Goal: Information Seeking & Learning: Find specific fact

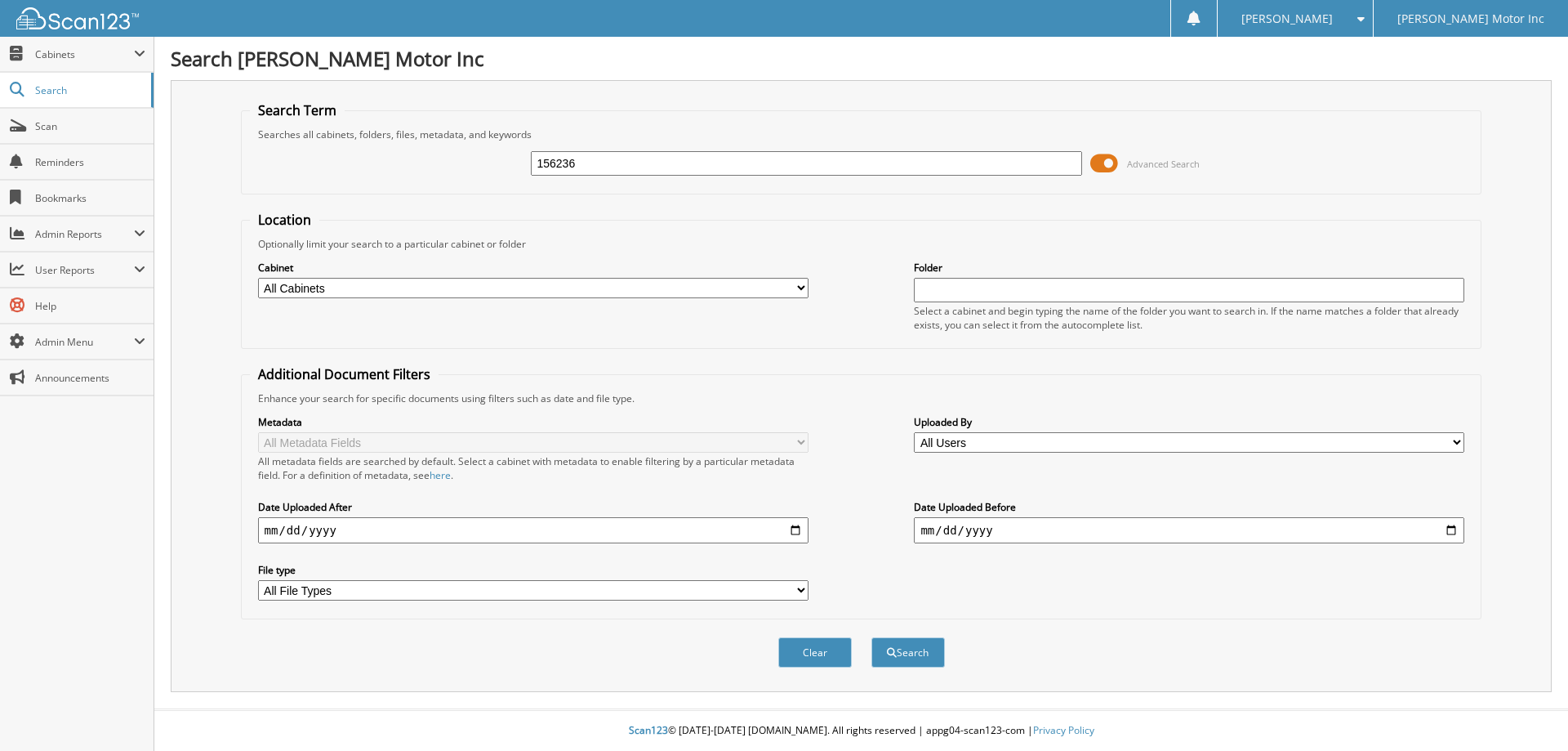
type input "156236"
click at [872, 637] on button "Search" at bounding box center [908, 652] width 73 height 30
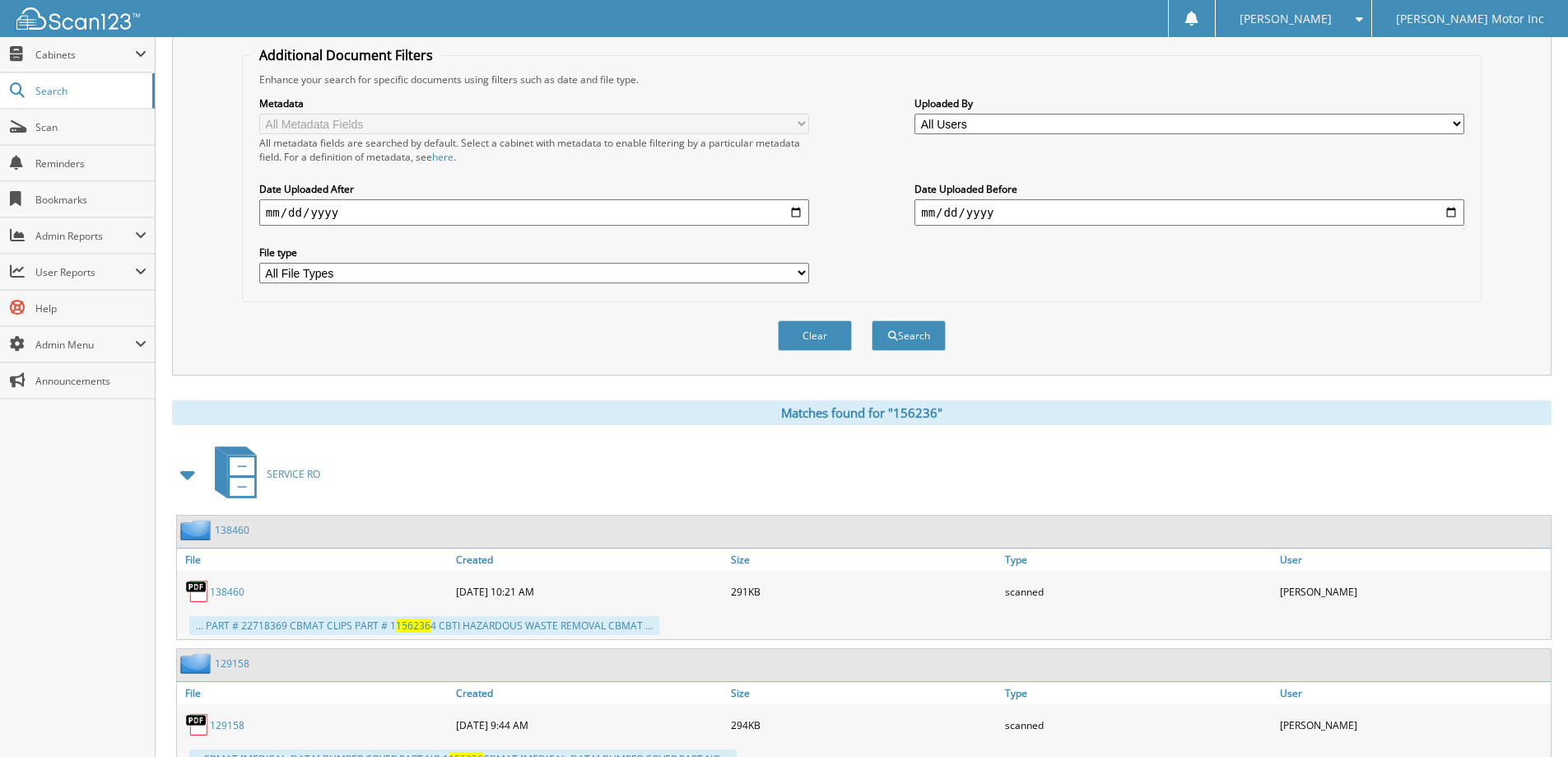
scroll to position [103, 0]
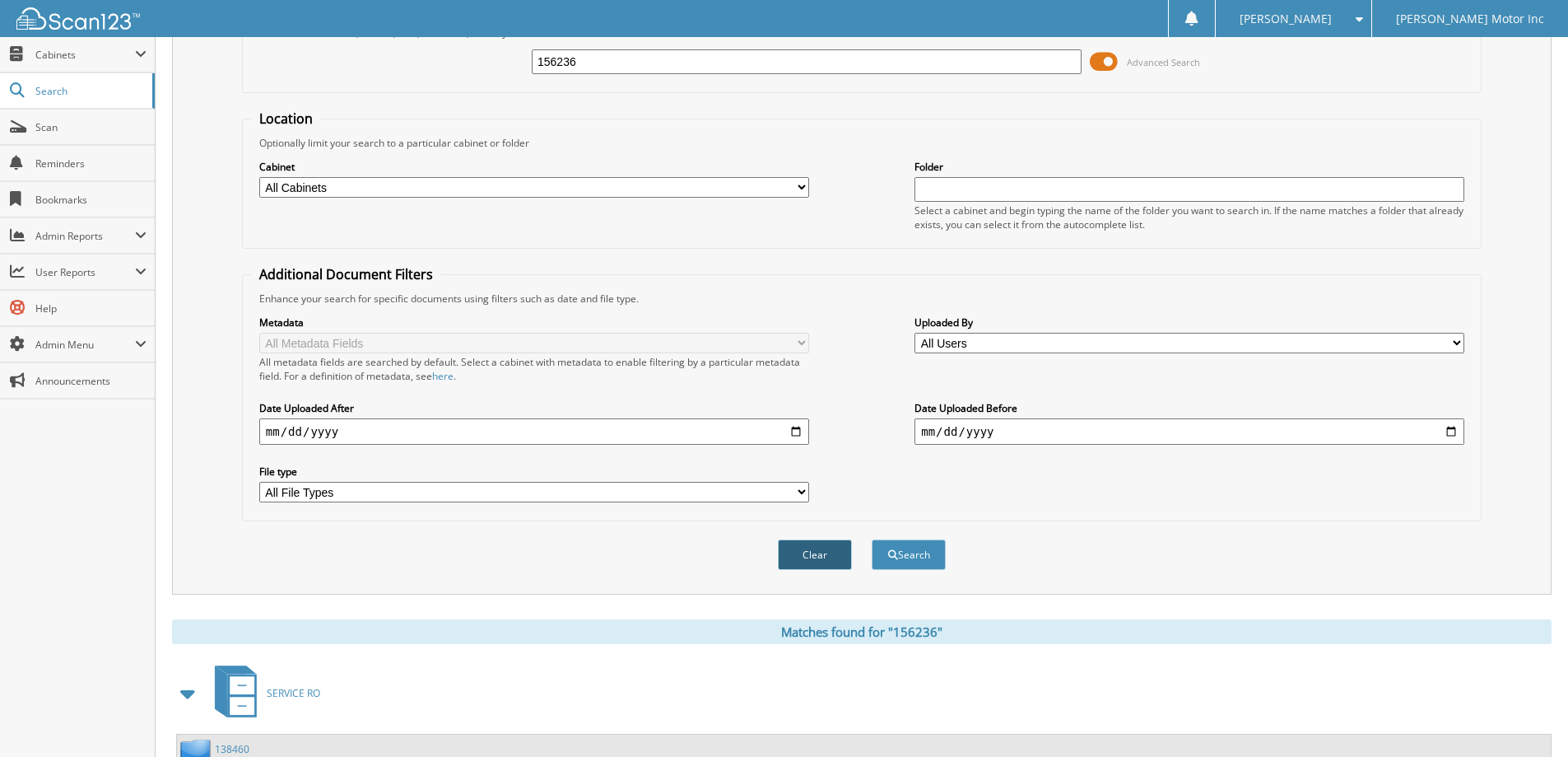
click at [817, 548] on button "Clear" at bounding box center [815, 555] width 74 height 31
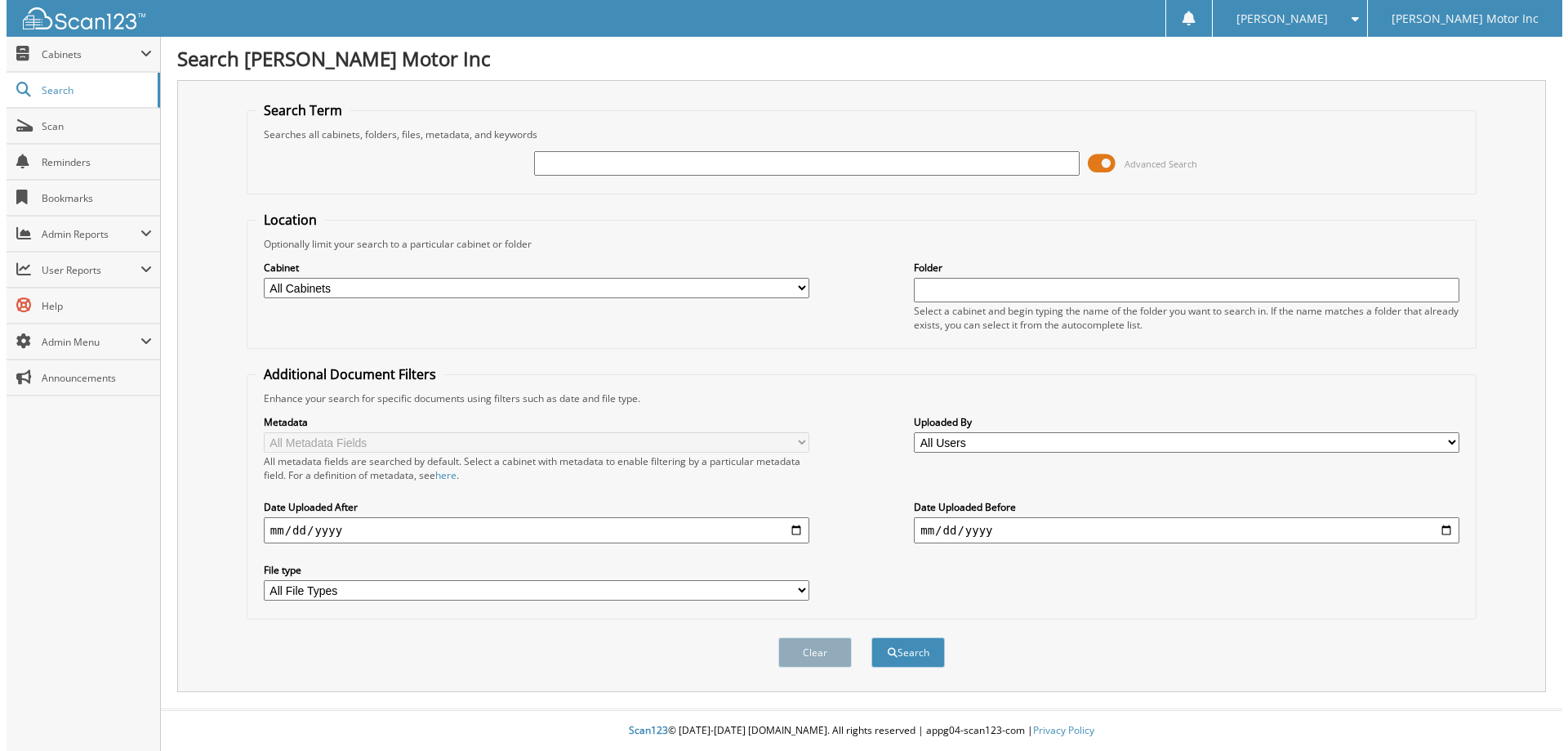
scroll to position [0, 0]
click at [800, 156] on input "text" at bounding box center [806, 164] width 550 height 25
type input "156245"
click at [872, 637] on button "Search" at bounding box center [908, 652] width 73 height 30
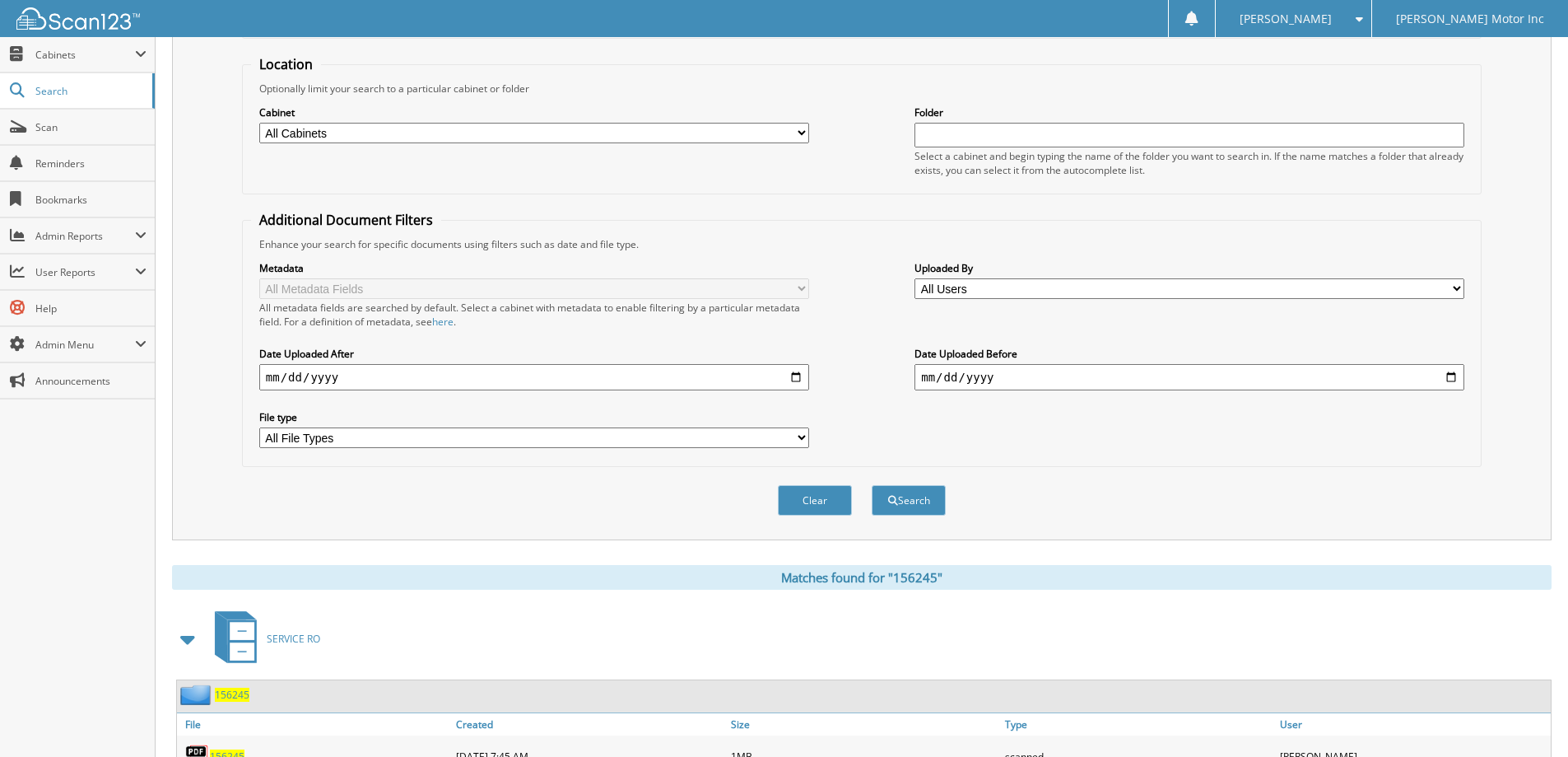
scroll to position [165, 0]
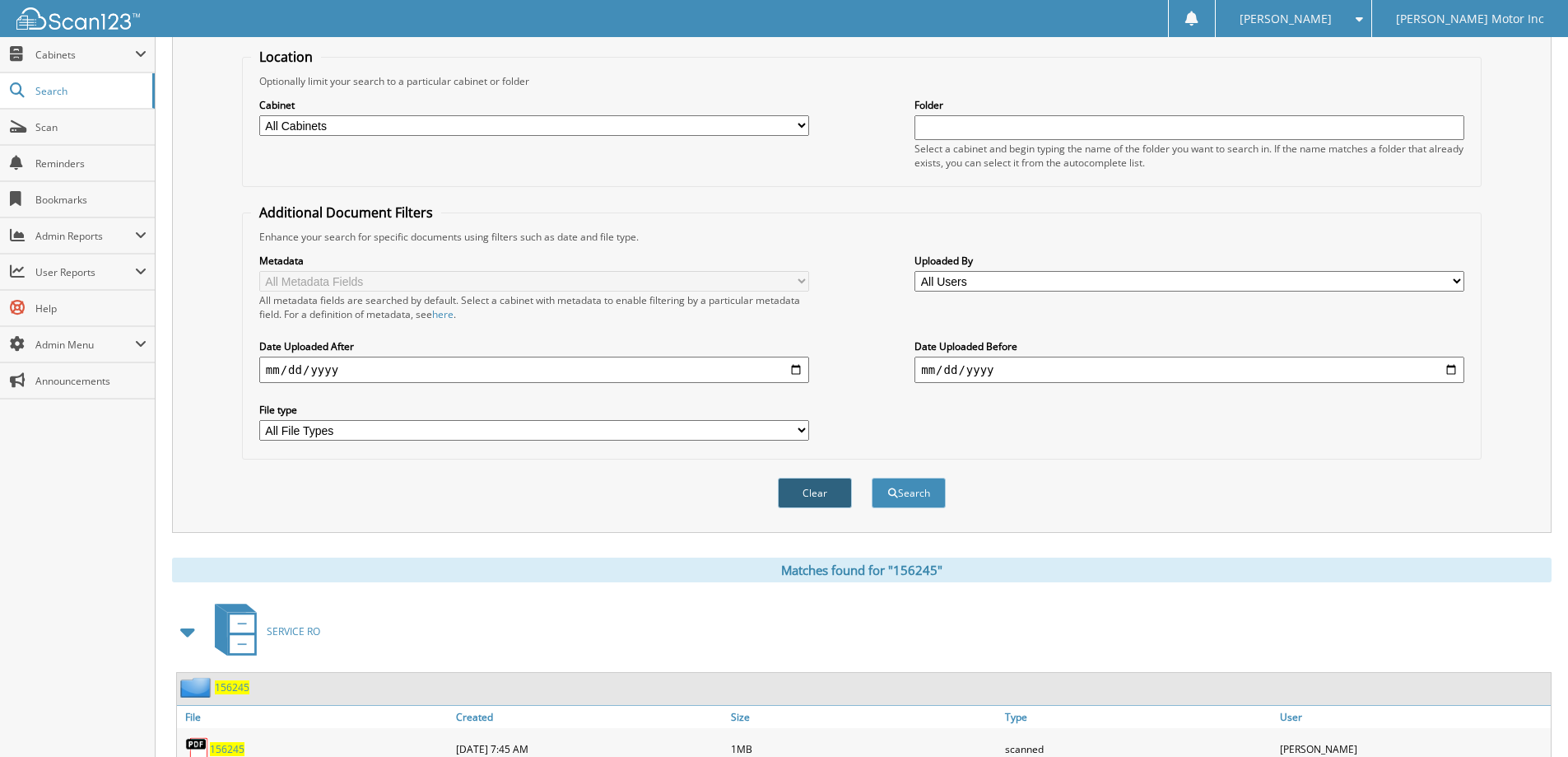
click at [806, 500] on button "Clear" at bounding box center [815, 493] width 74 height 31
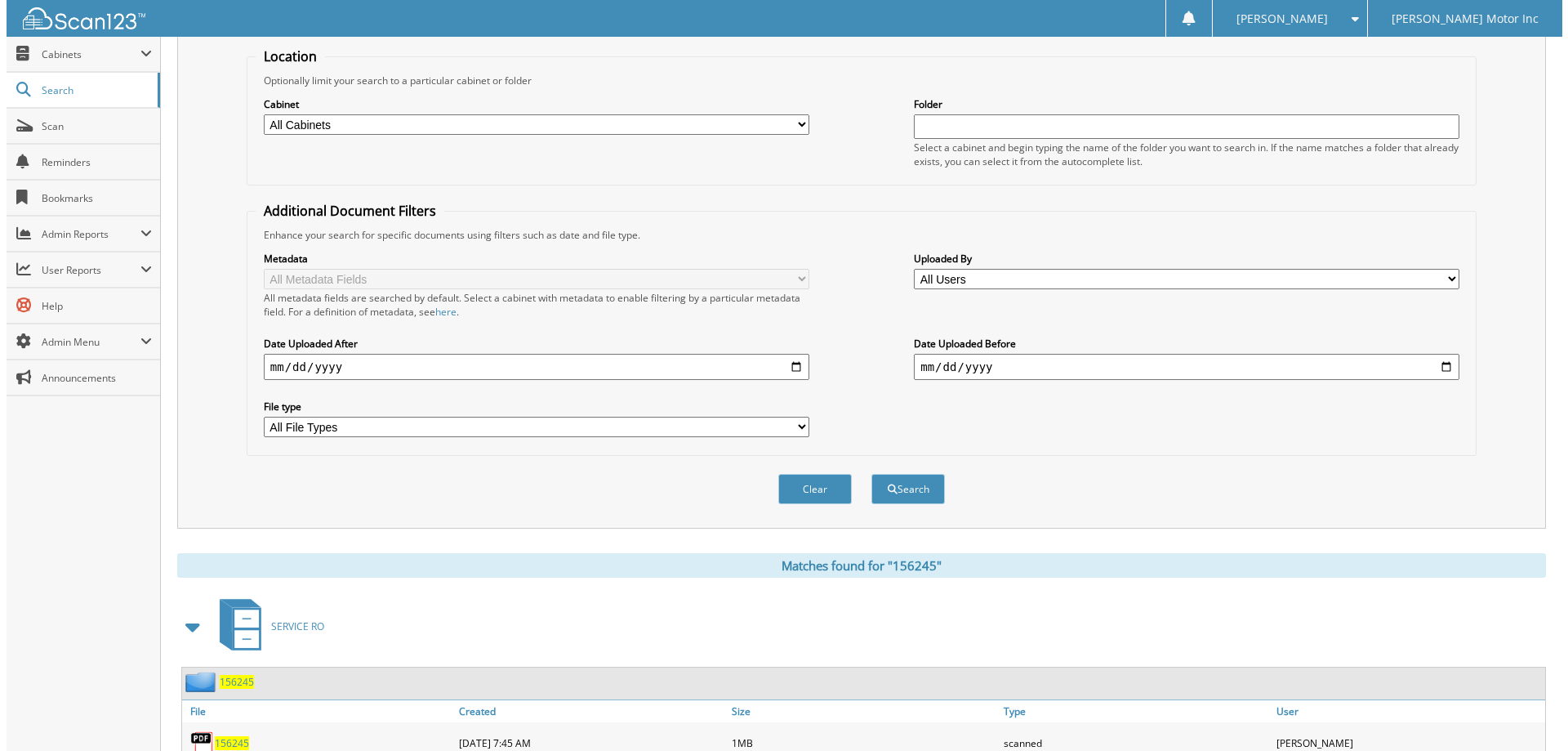
scroll to position [0, 0]
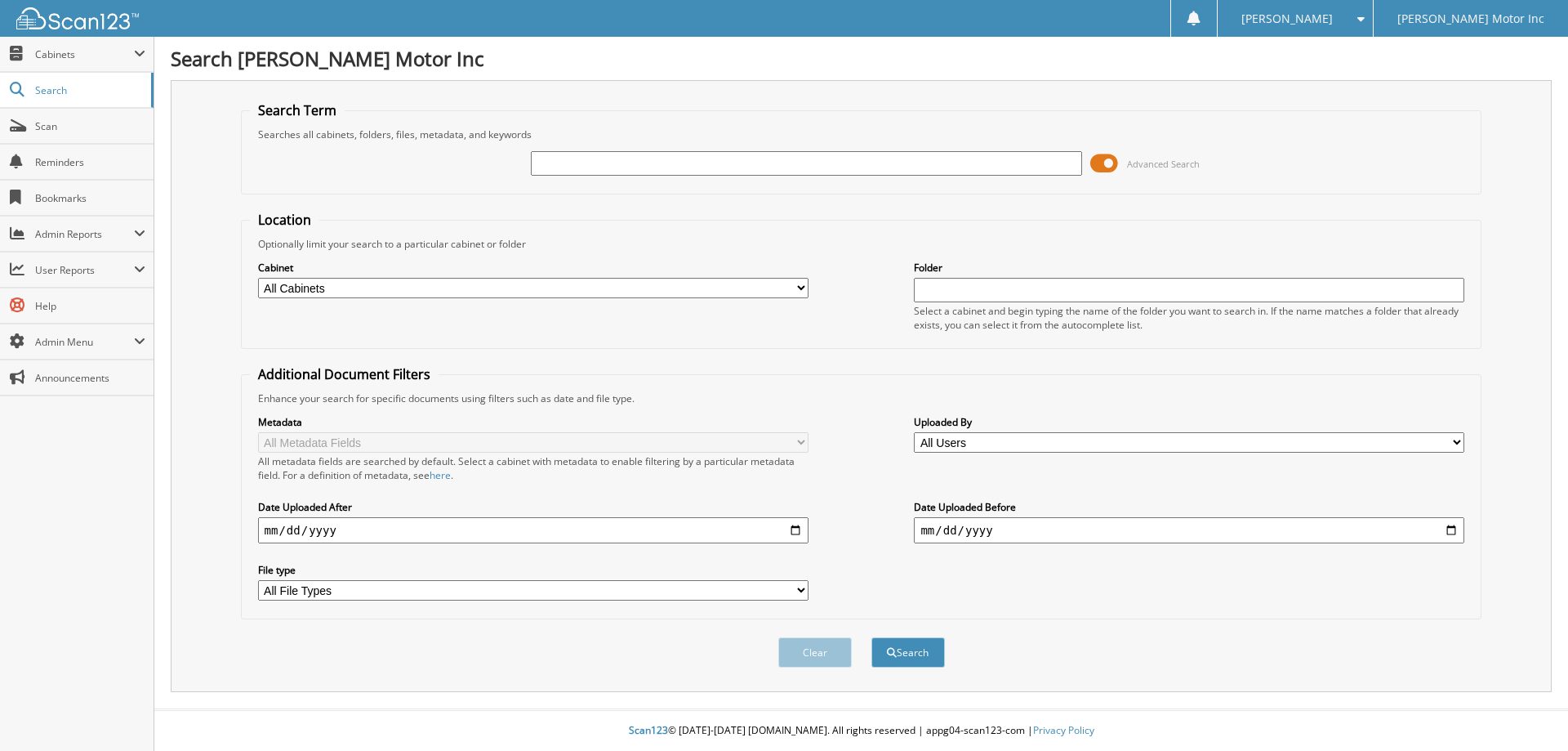
click at [788, 165] on input "text" at bounding box center [806, 164] width 550 height 25
type input "156224"
click at [872, 637] on button "Search" at bounding box center [908, 652] width 73 height 30
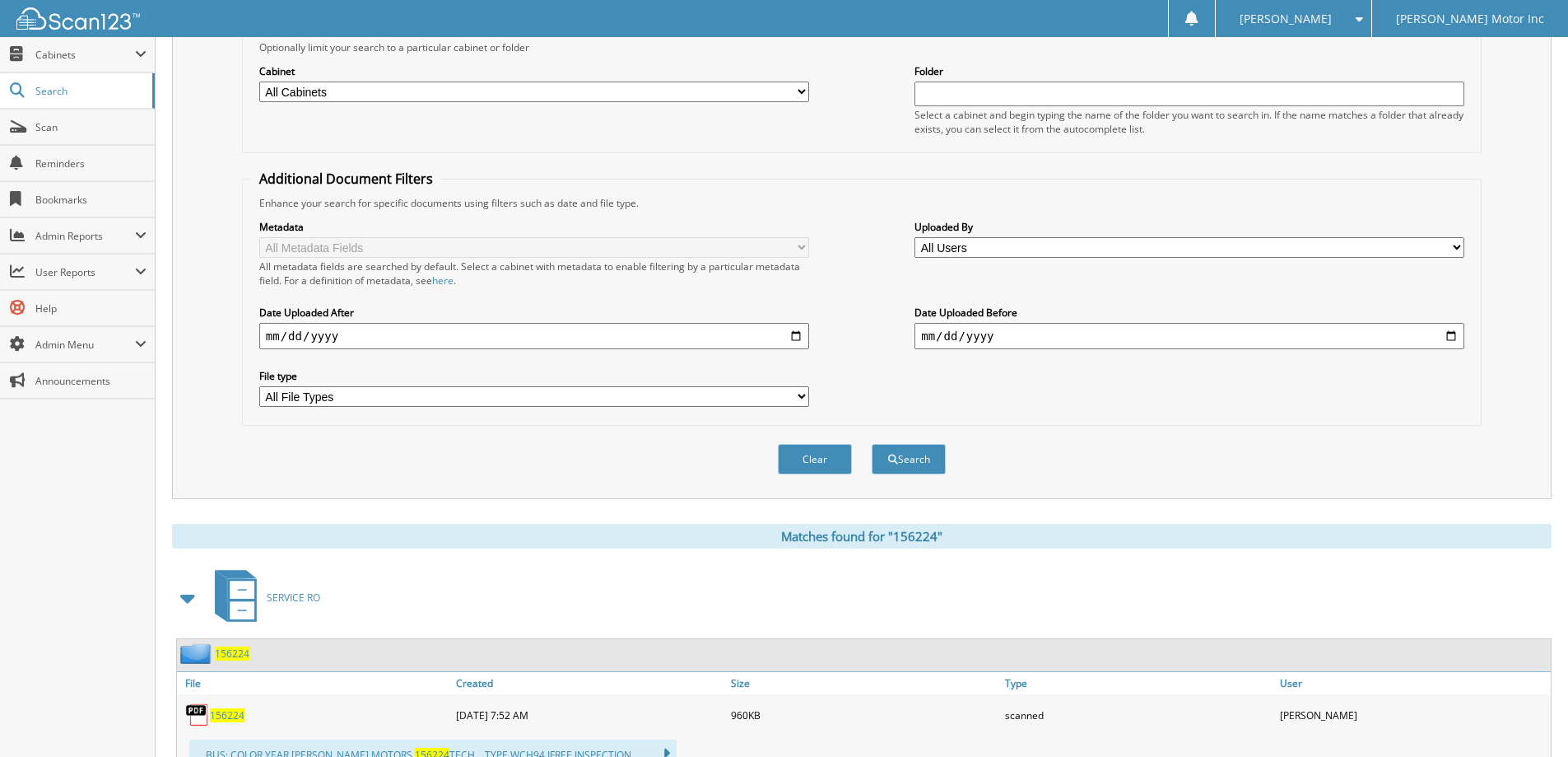
scroll to position [247, 0]
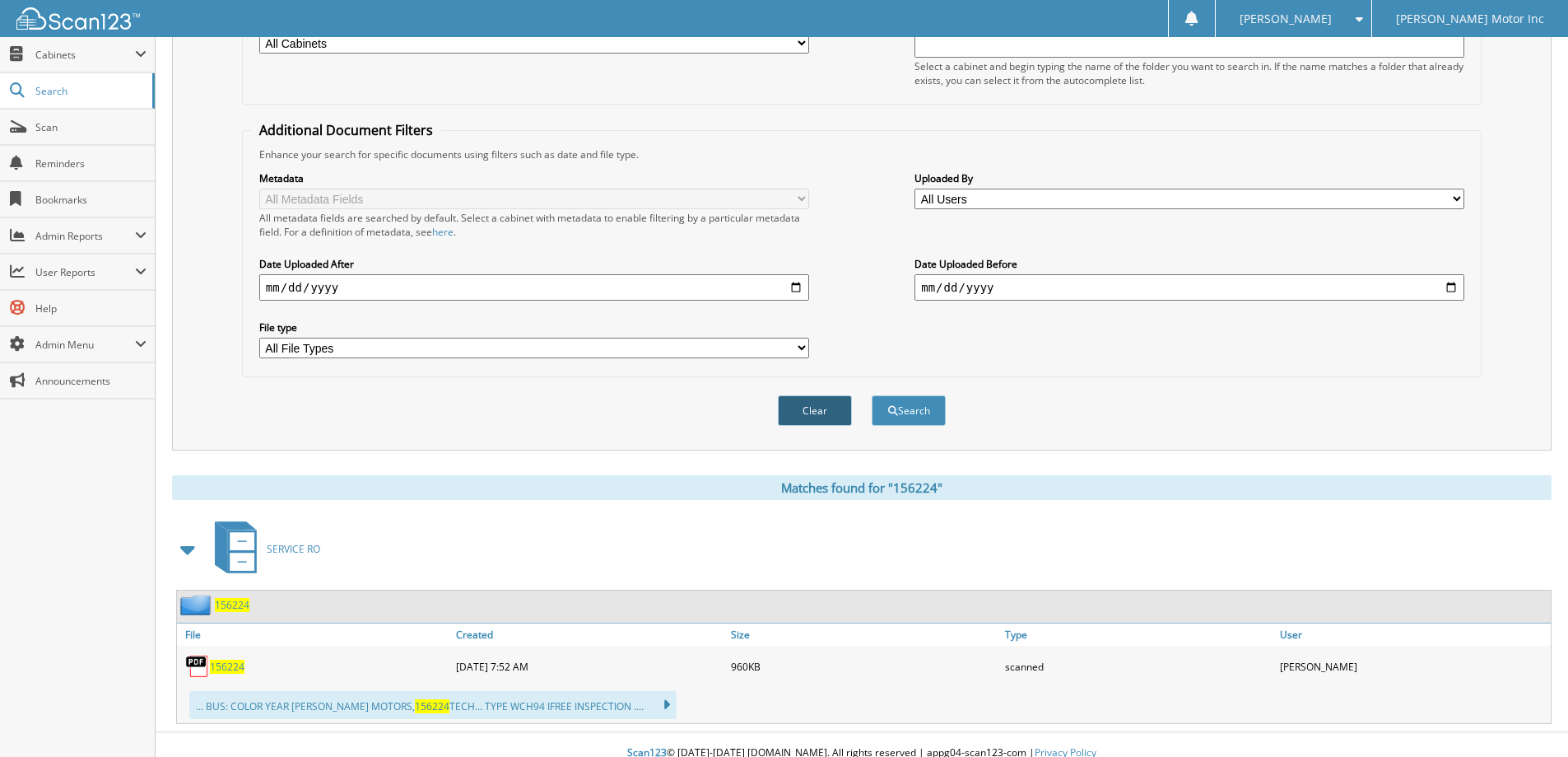
click at [831, 406] on button "Clear" at bounding box center [815, 410] width 74 height 31
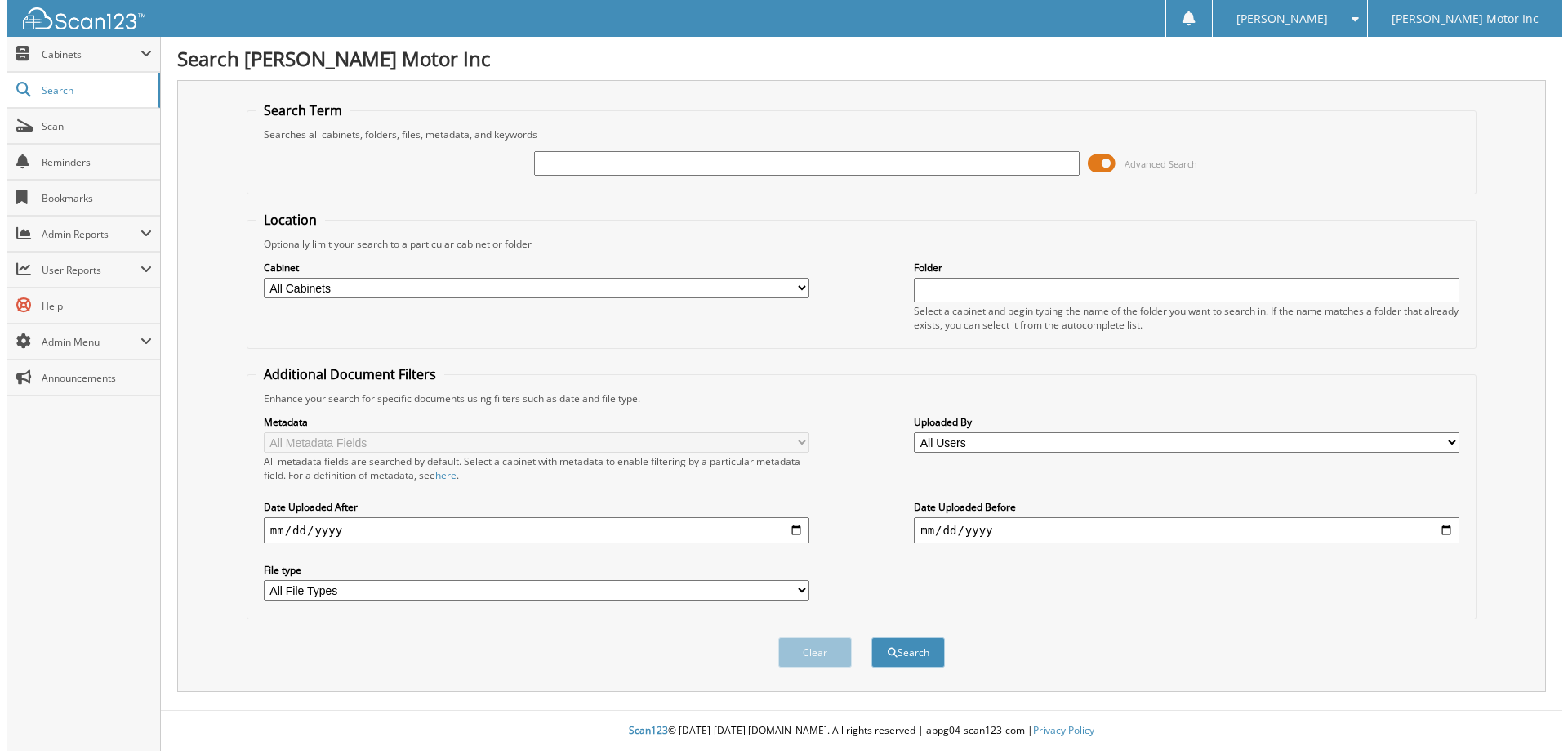
scroll to position [0, 0]
click at [775, 160] on input "text" at bounding box center [806, 164] width 550 height 25
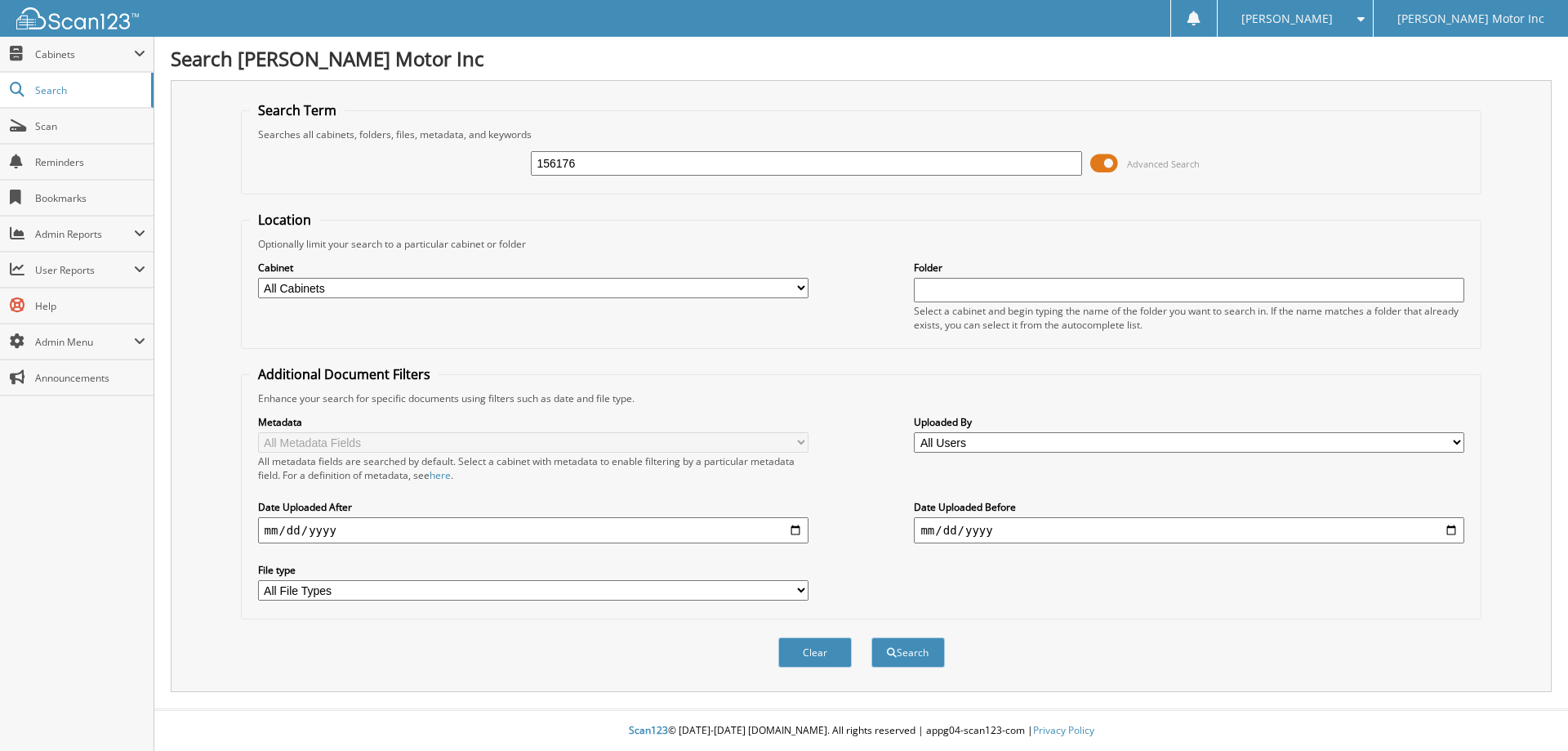
type input "156176"
click at [872, 637] on button "Search" at bounding box center [908, 652] width 73 height 30
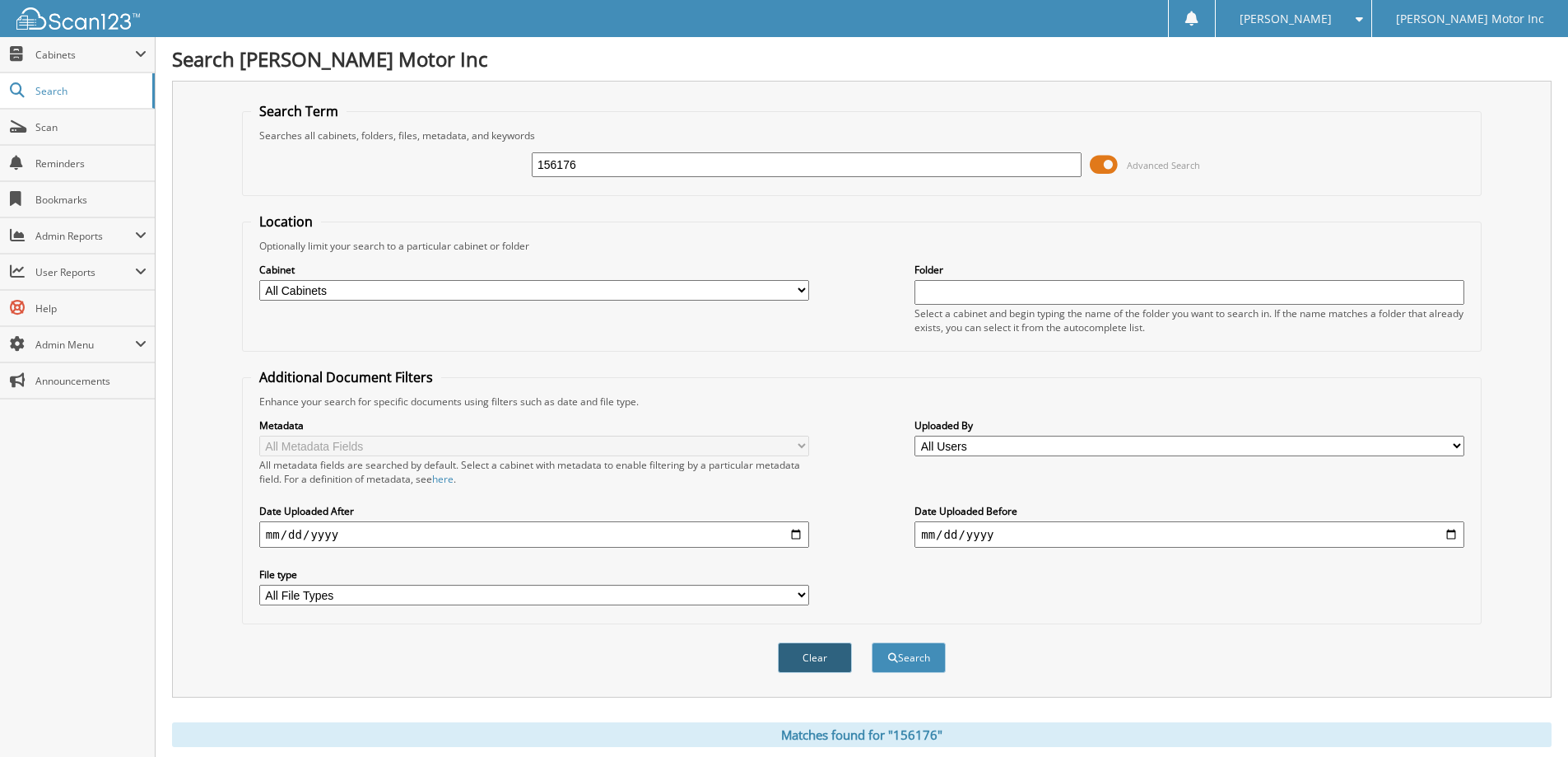
click at [799, 657] on button "Clear" at bounding box center [815, 658] width 74 height 31
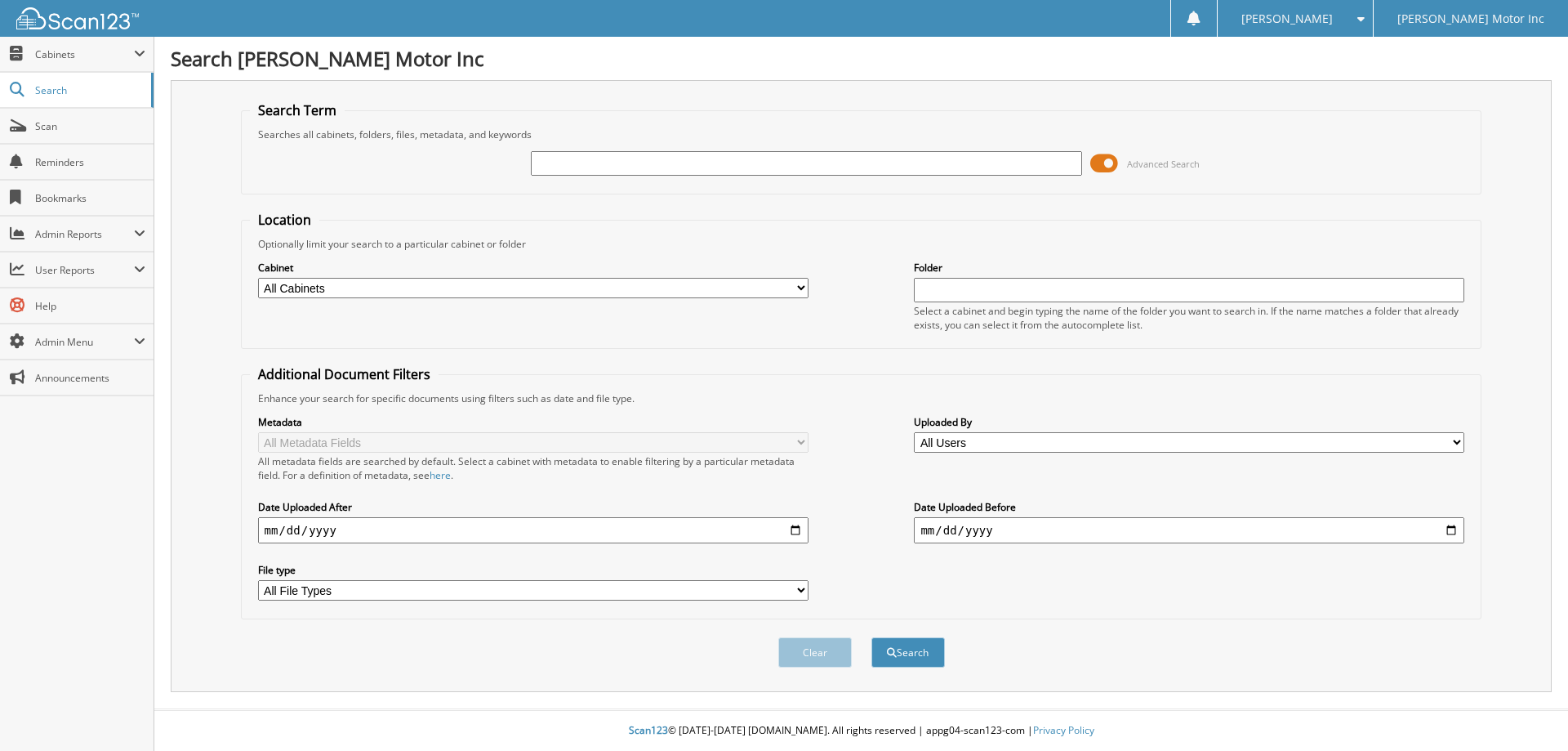
click at [876, 156] on input "text" at bounding box center [806, 164] width 550 height 25
type input "156149"
click at [872, 637] on button "Search" at bounding box center [908, 652] width 73 height 30
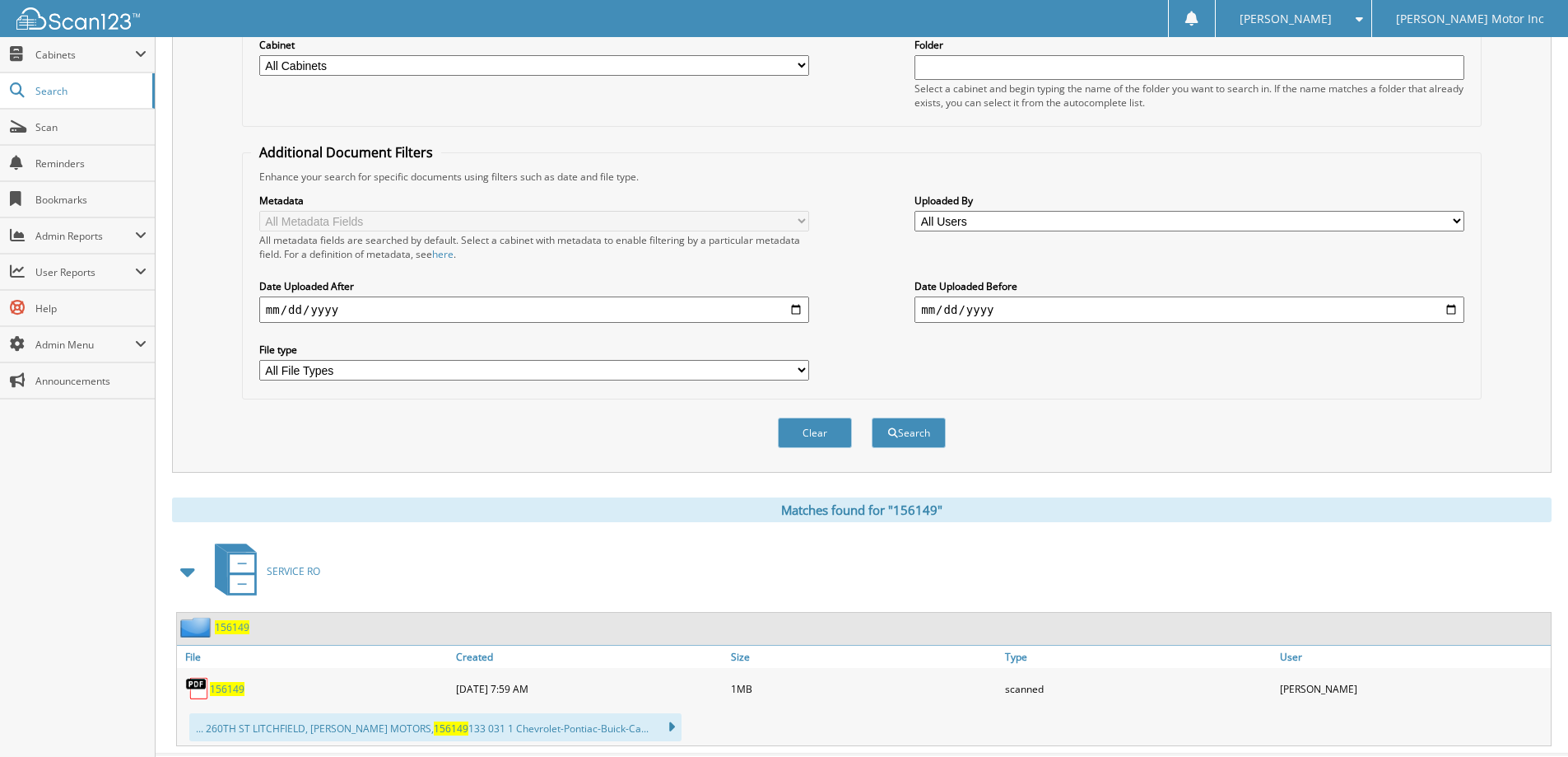
scroll to position [264, 0]
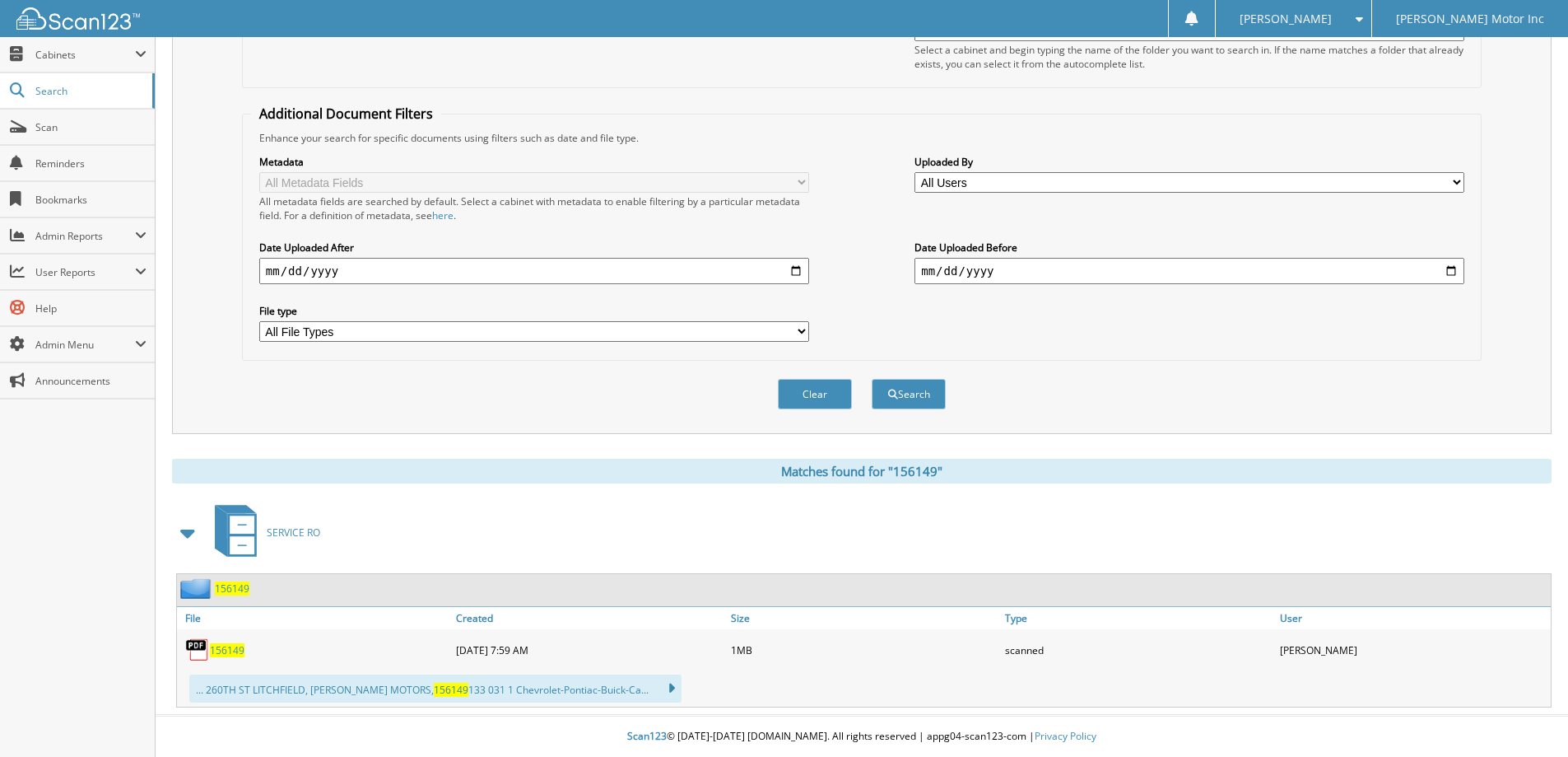
click at [839, 402] on button "Clear" at bounding box center [815, 394] width 74 height 31
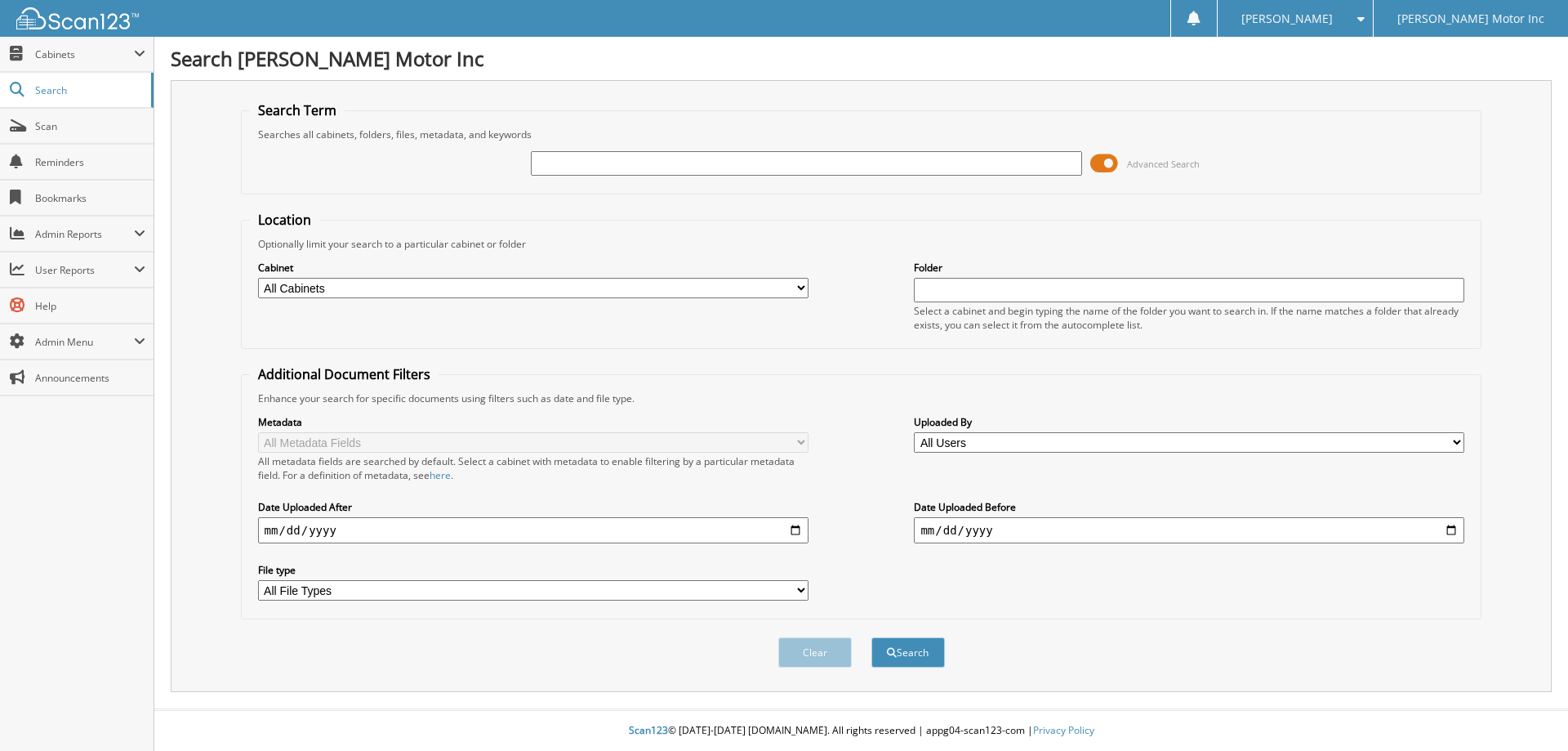
click at [779, 172] on input "text" at bounding box center [806, 164] width 550 height 25
type input "156177"
click at [872, 637] on button "Search" at bounding box center [908, 652] width 73 height 30
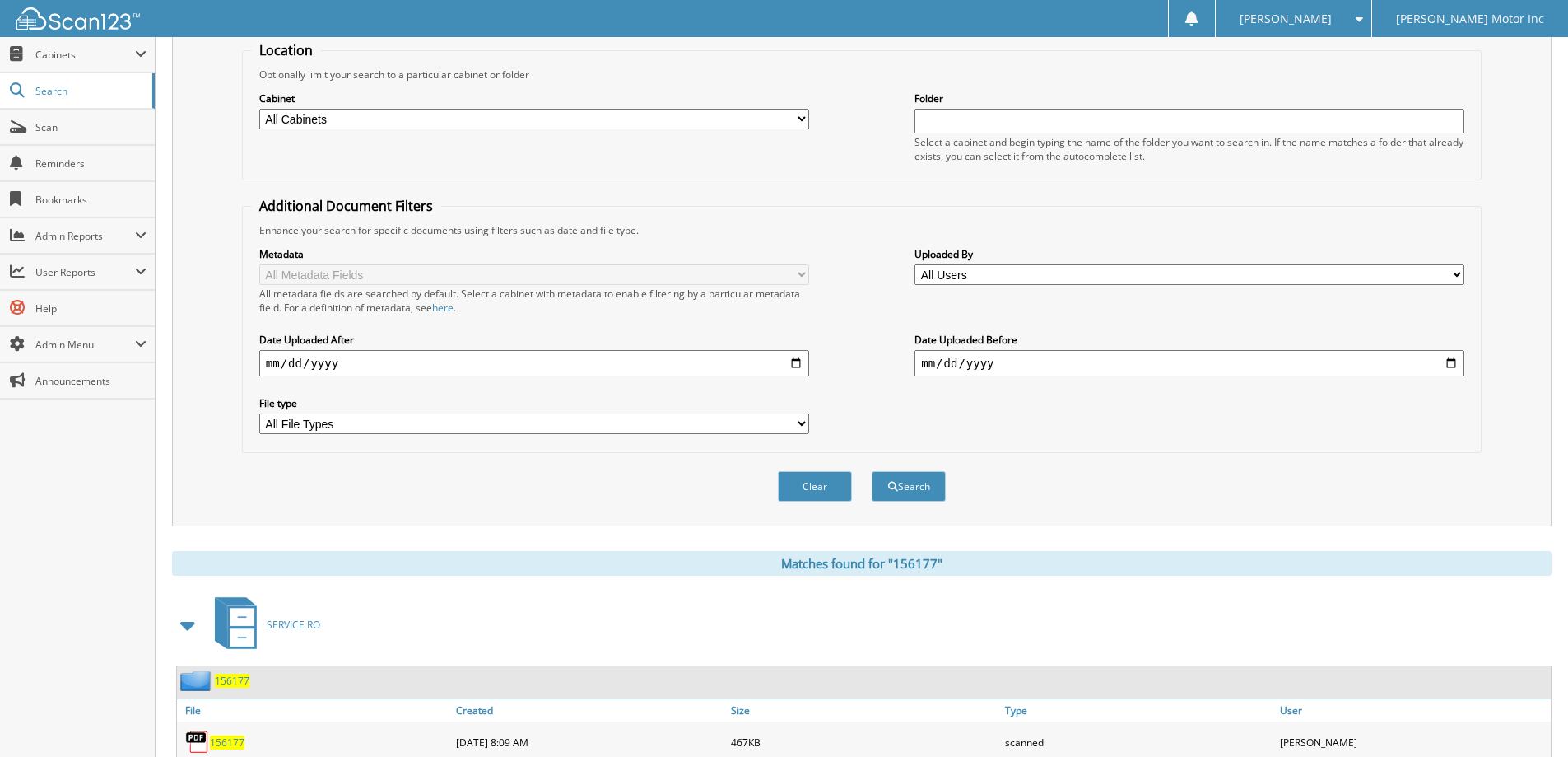
scroll to position [247, 0]
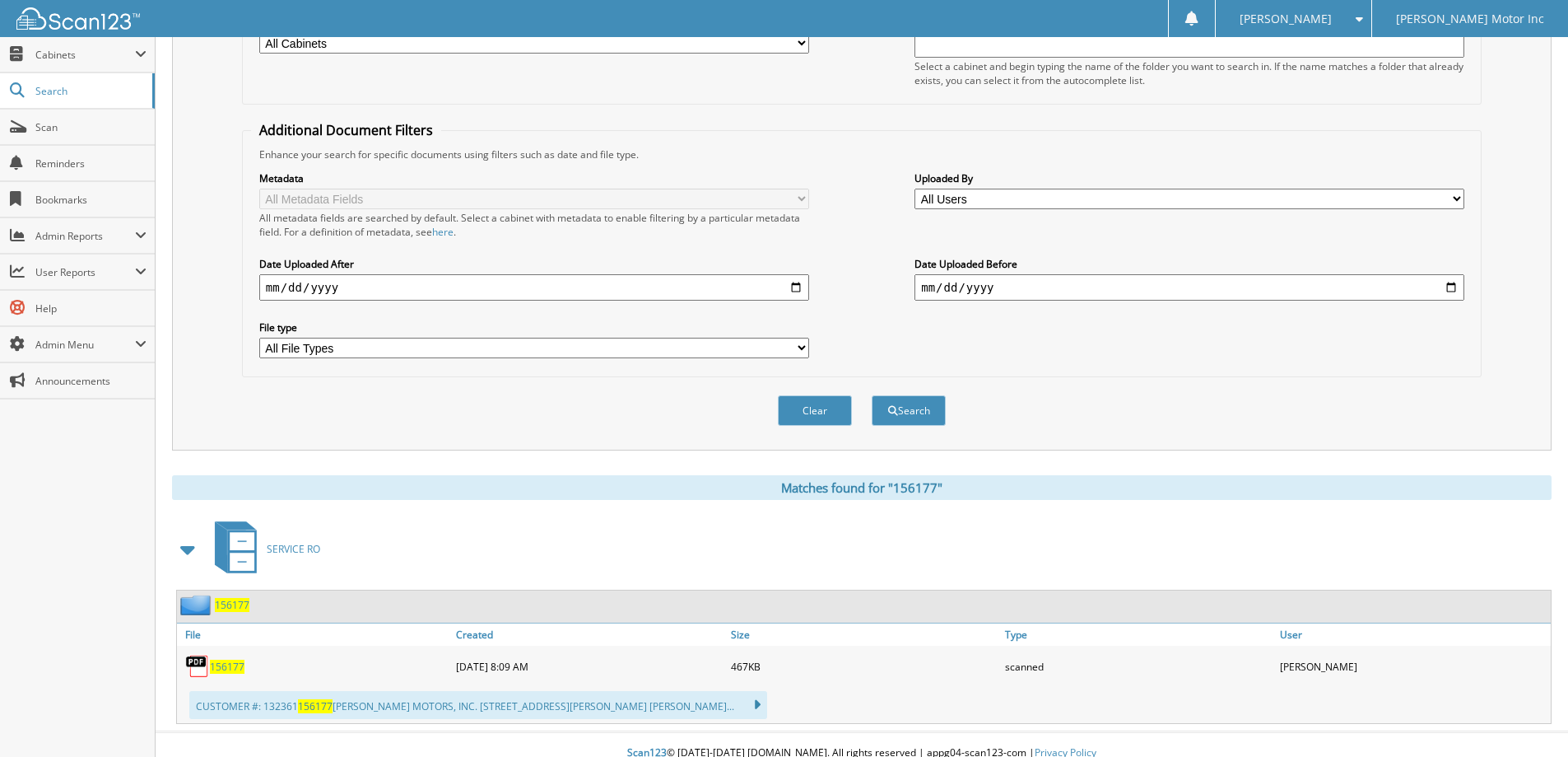
click at [776, 405] on div "Clear Search" at bounding box center [862, 410] width 1240 height 66
click at [786, 406] on button "Clear" at bounding box center [815, 410] width 74 height 31
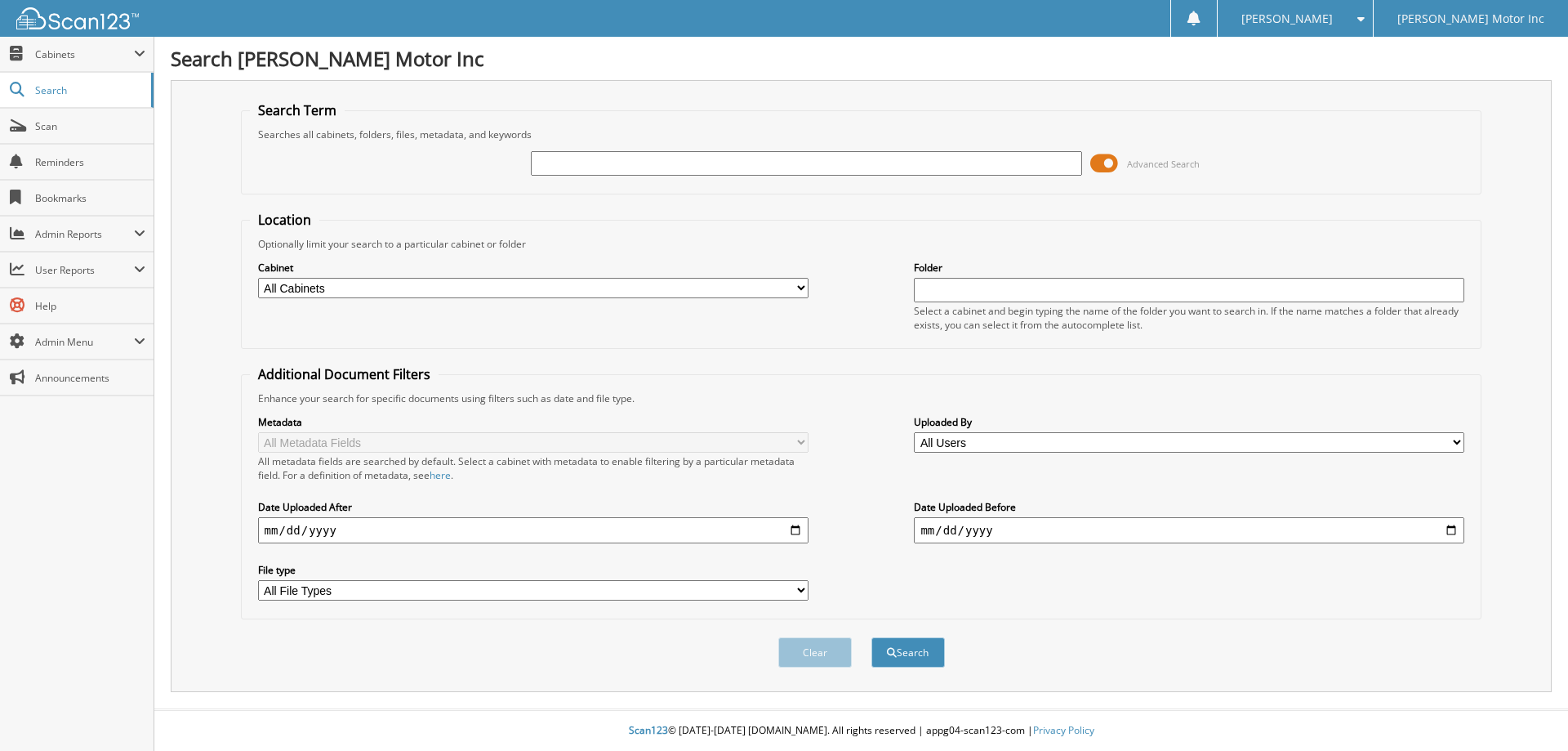
click at [772, 162] on input "text" at bounding box center [806, 164] width 550 height 25
type input "156247"
click at [872, 637] on button "Search" at bounding box center [908, 652] width 73 height 30
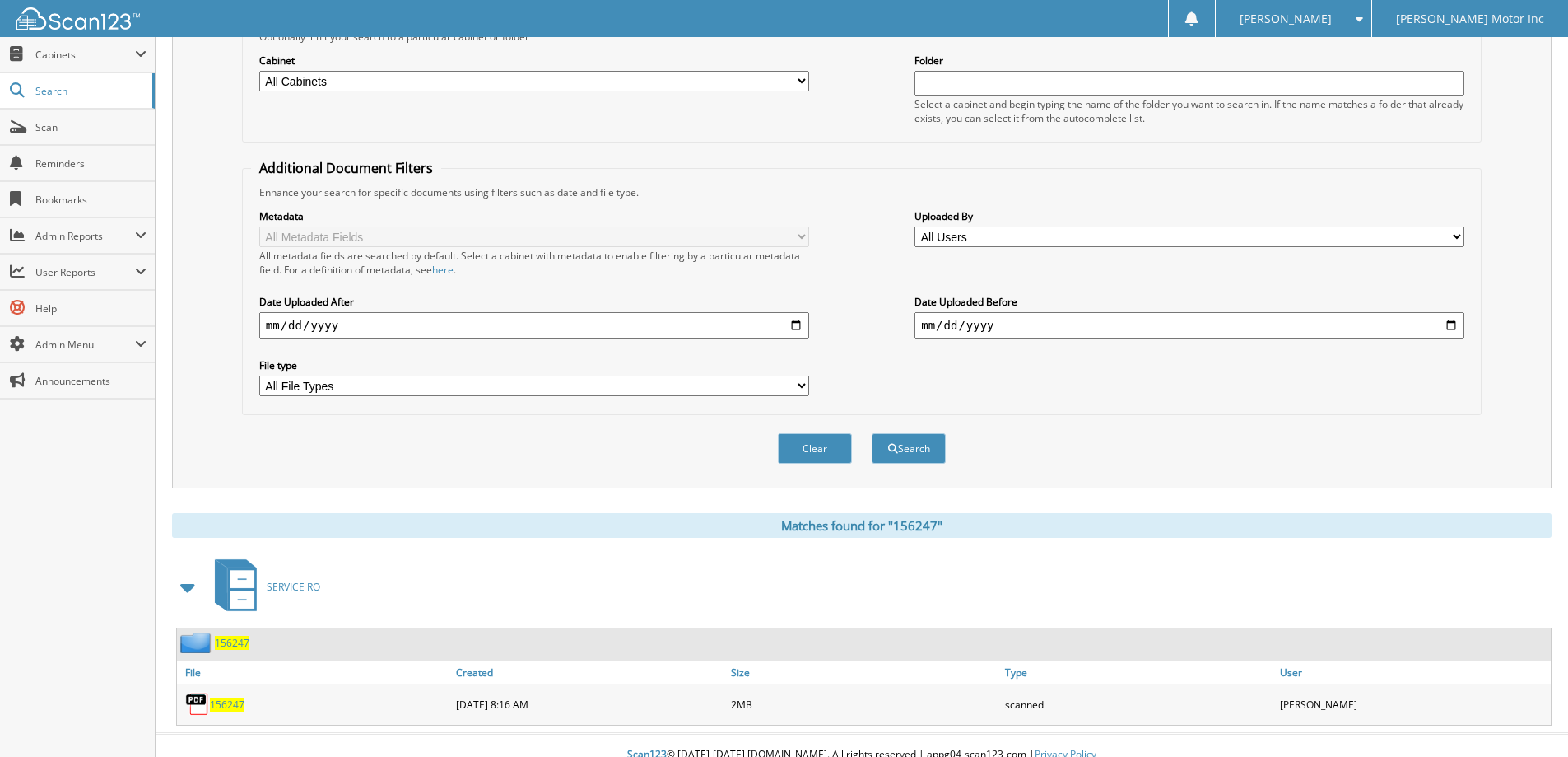
scroll to position [228, 0]
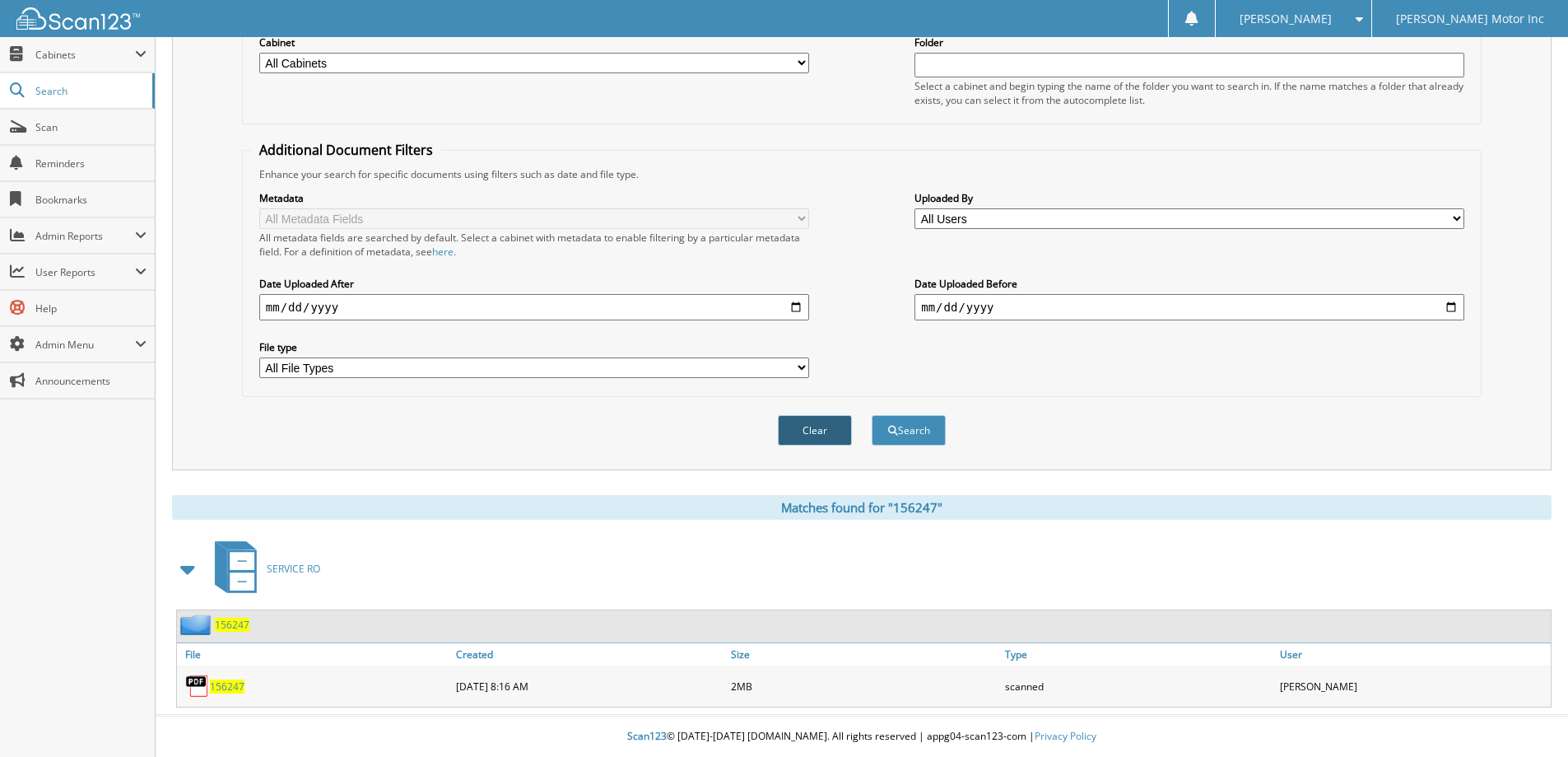
click at [820, 432] on button "Clear" at bounding box center [815, 430] width 74 height 31
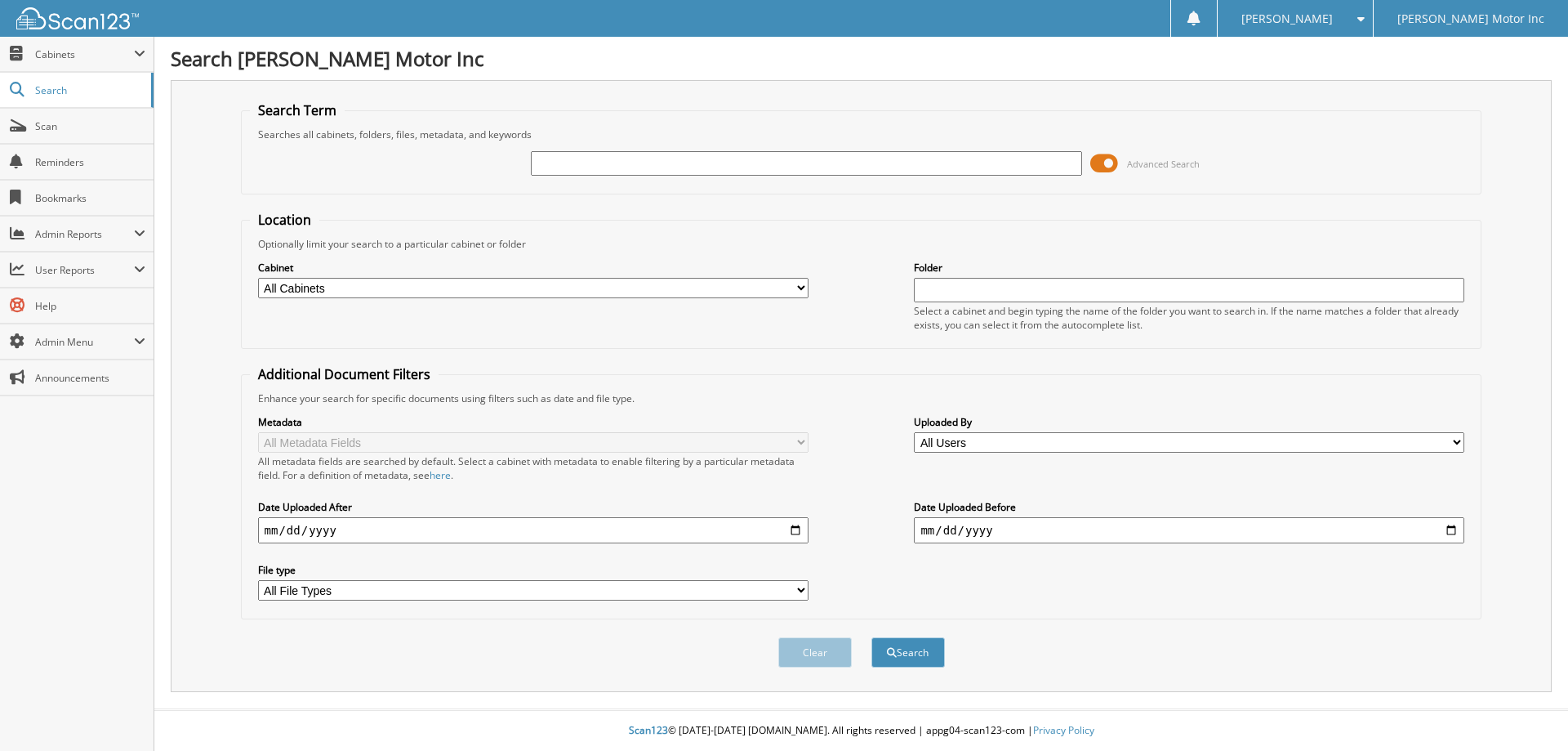
click at [747, 163] on input "text" at bounding box center [806, 164] width 550 height 25
type input "156260"
click at [872, 637] on button "Search" at bounding box center [908, 652] width 73 height 30
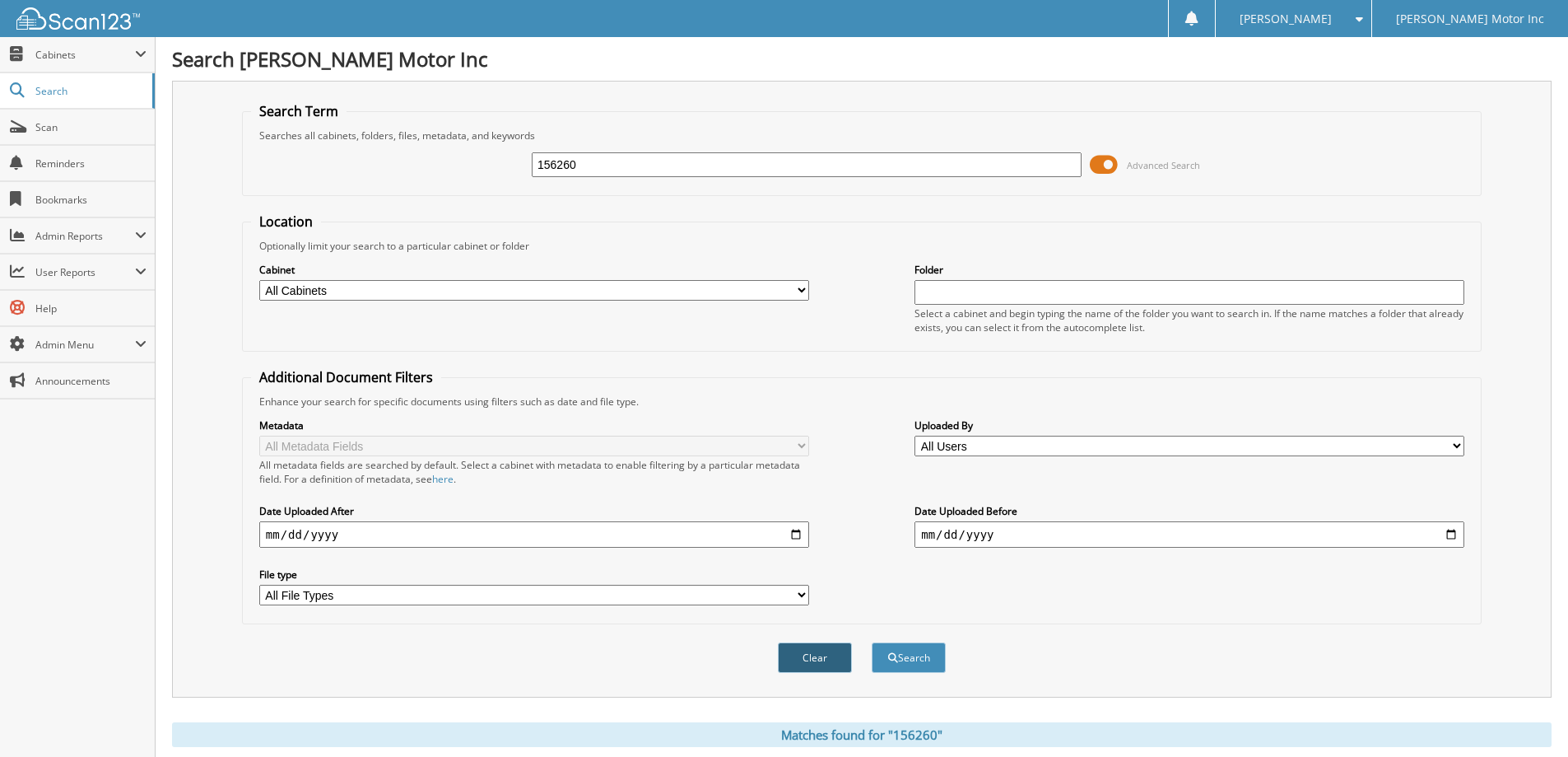
click at [825, 653] on button "Clear" at bounding box center [815, 658] width 74 height 31
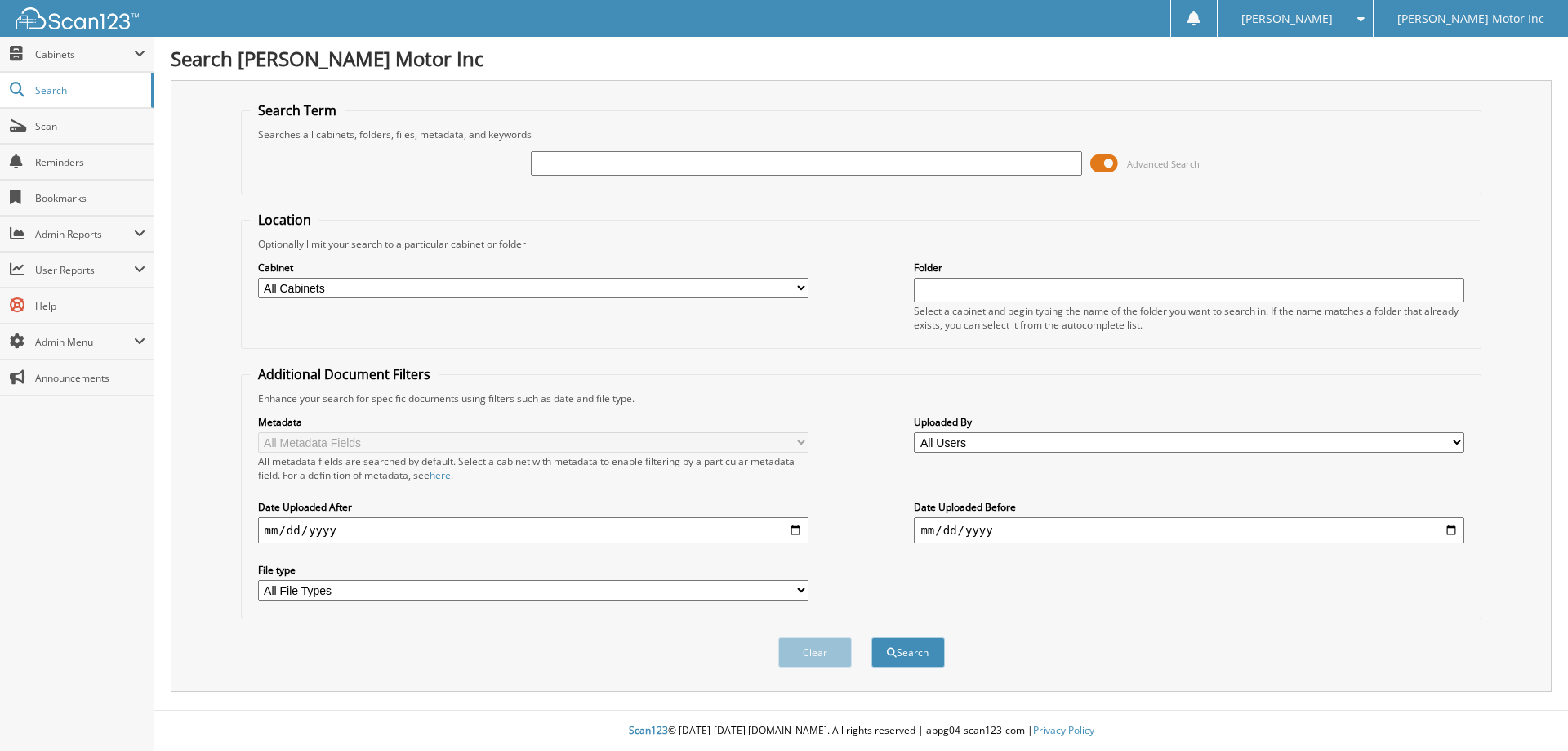
drag, startPoint x: 866, startPoint y: 164, endPoint x: 870, endPoint y: 155, distance: 9.8
click at [870, 155] on input "text" at bounding box center [806, 164] width 550 height 25
type input "156261"
click at [872, 637] on button "Search" at bounding box center [908, 652] width 73 height 30
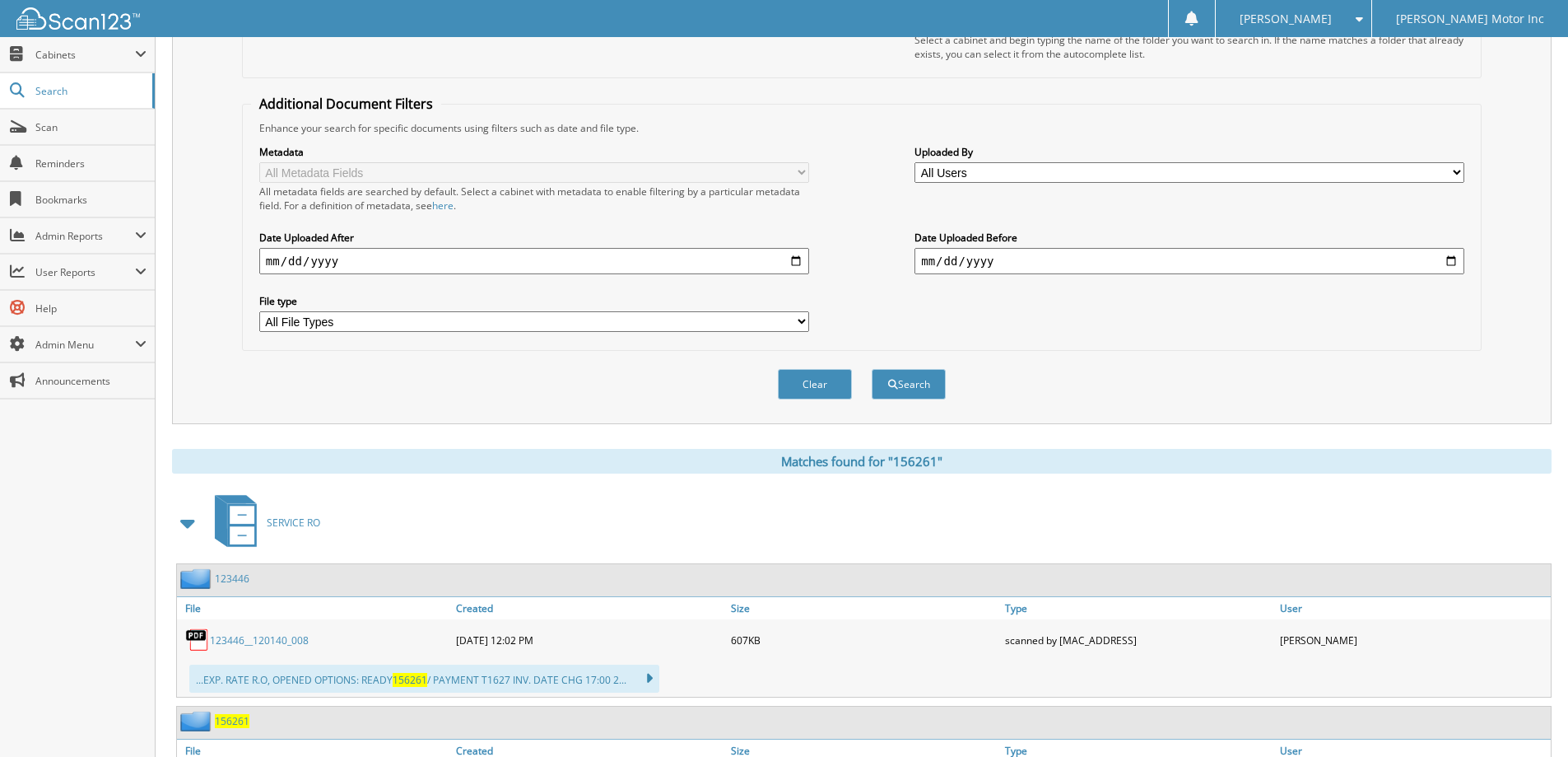
scroll to position [329, 0]
